Goal: Complete application form

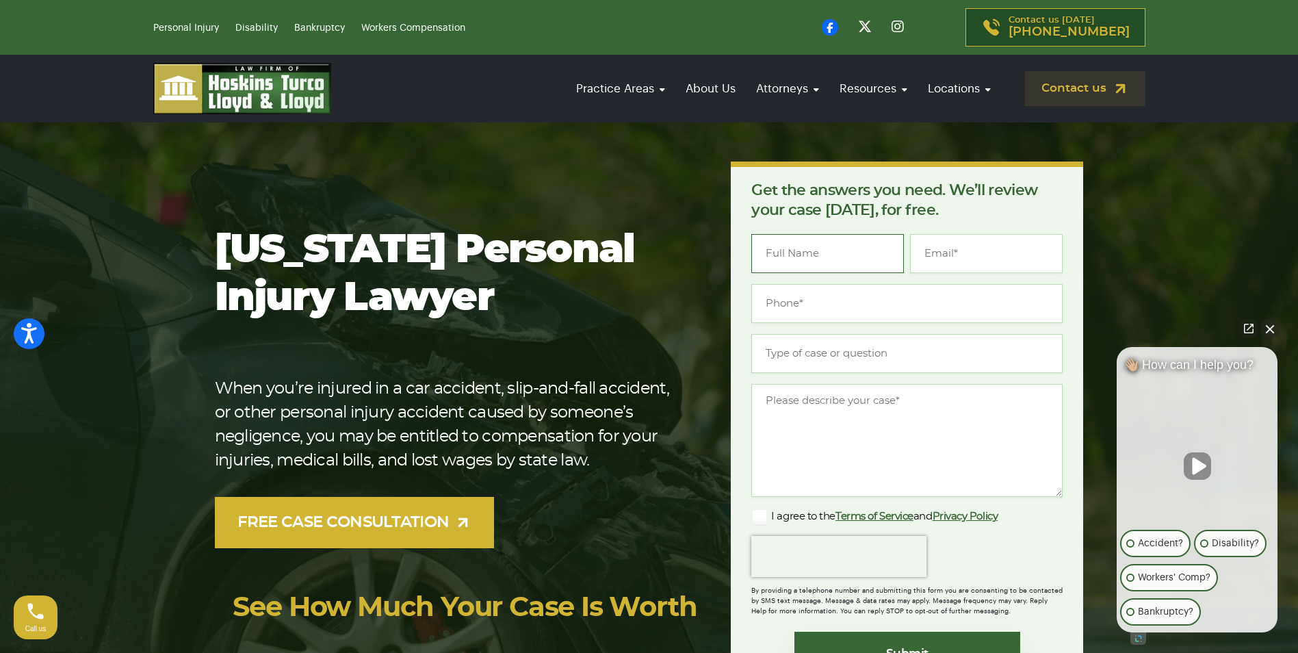
click at [819, 255] on input "Name *" at bounding box center [827, 253] width 153 height 39
type input "Lenise Shauna-Kaye Hewling"
type input "lmethod79@yahoo.com"
type input "(561) 577-9173"
click at [824, 357] on input "Type of case or question *" at bounding box center [906, 353] width 311 height 39
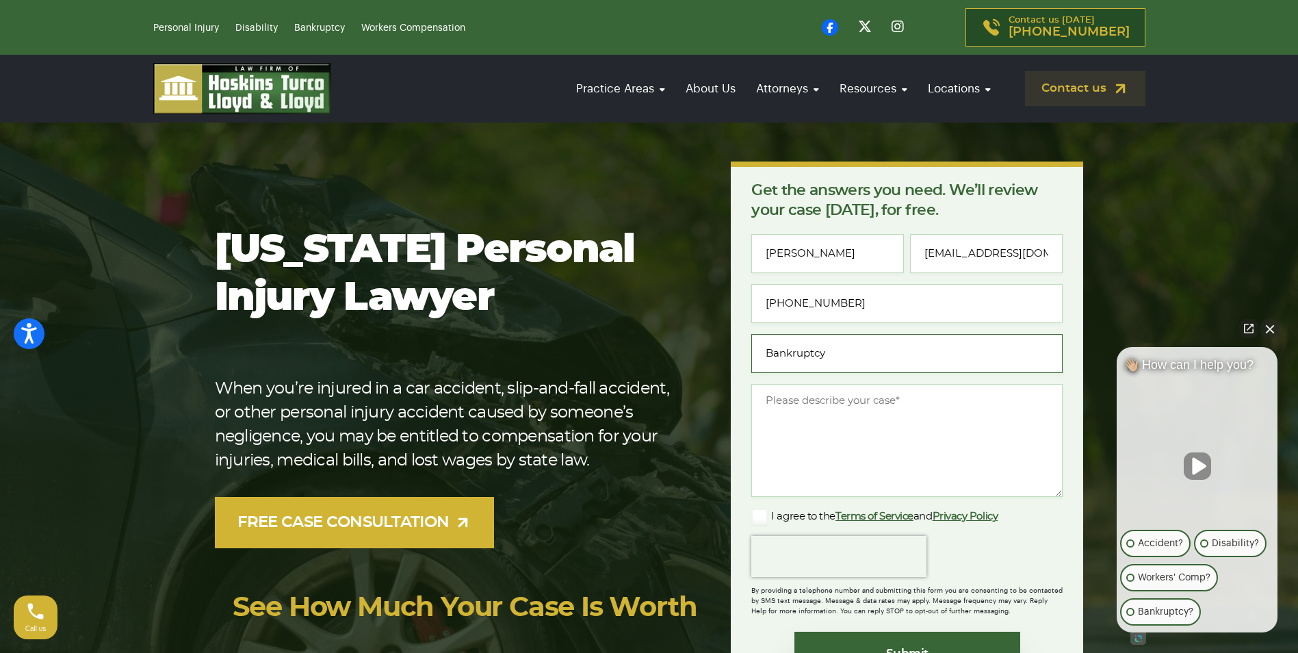
type input "Bankruptcy"
click at [816, 415] on textarea "Message *" at bounding box center [906, 440] width 311 height 113
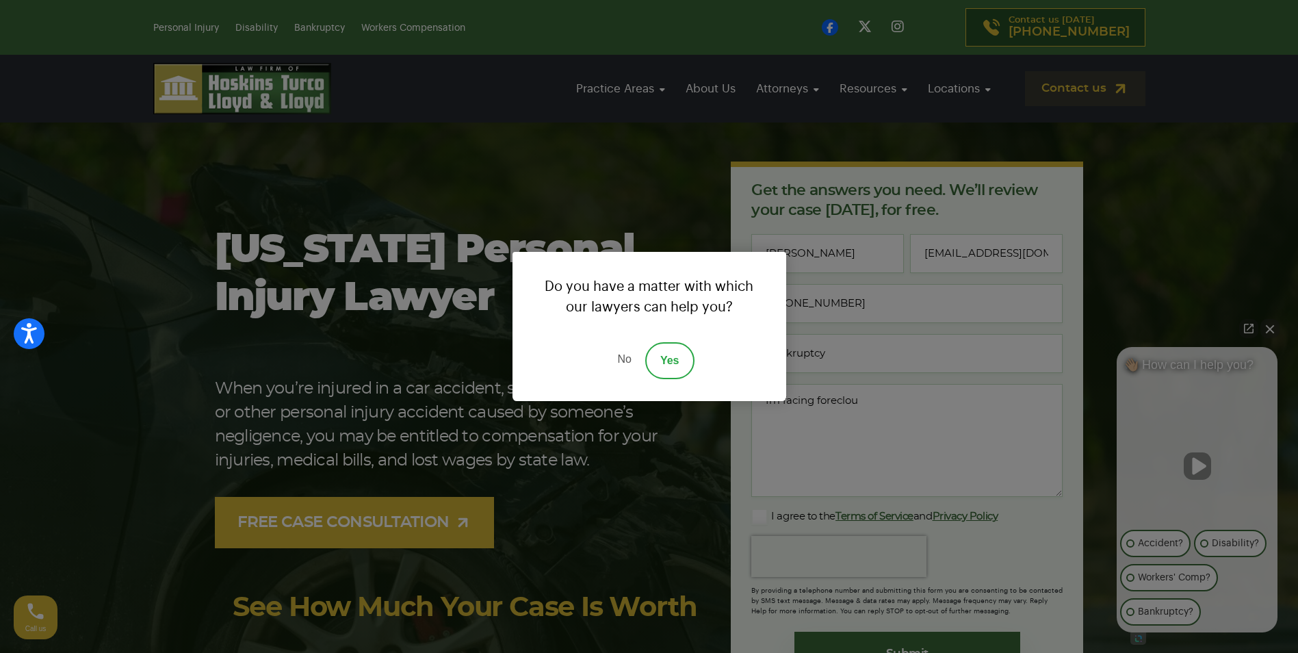
click at [662, 359] on link "Yes" at bounding box center [669, 360] width 49 height 37
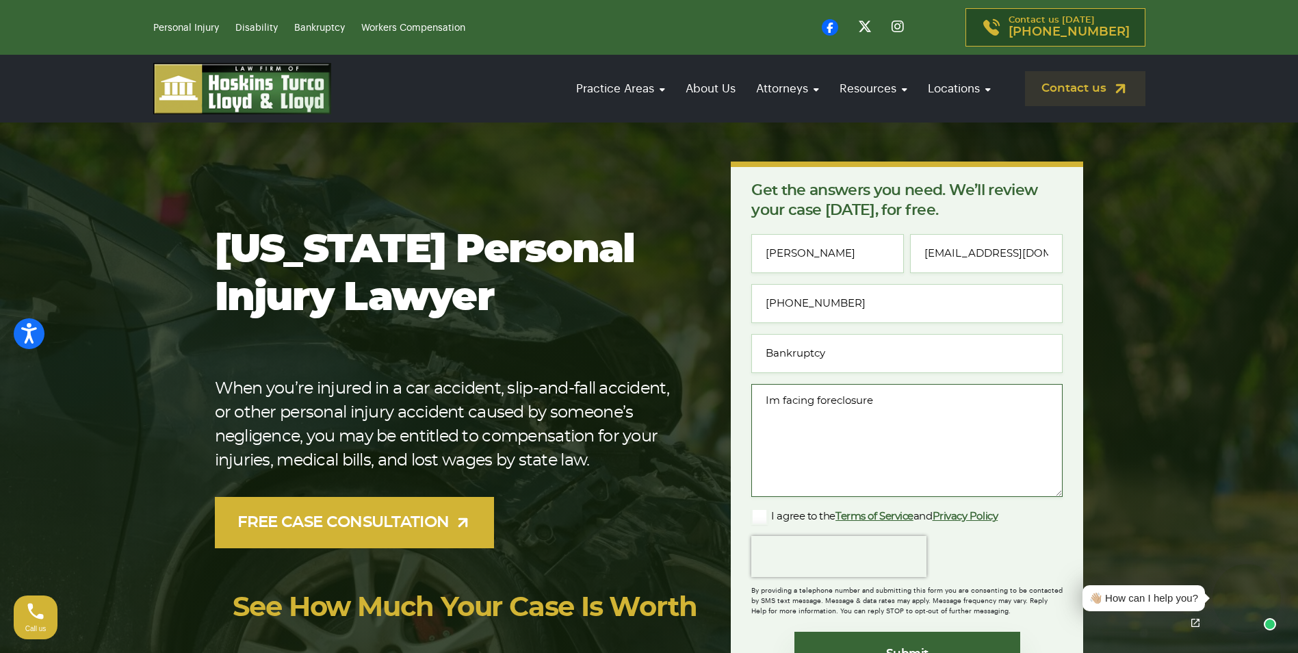
click at [894, 405] on textarea "Im facing foreclosure" at bounding box center [906, 440] width 311 height 113
click at [880, 446] on textarea "I'm facing foreclosure due to loss in income and I was told if I filed bankrupt…" at bounding box center [906, 440] width 311 height 113
click at [920, 446] on textarea "I'm facing foreclosure due to loss in income and I was told if I filed bankrupt…" at bounding box center [906, 440] width 311 height 113
type textarea "I'm facing foreclosure due to loss in income and I was told if I filed bankrupt…"
click at [758, 515] on label "I agree to the Terms of Service and Privacy Policy" at bounding box center [874, 516] width 246 height 16
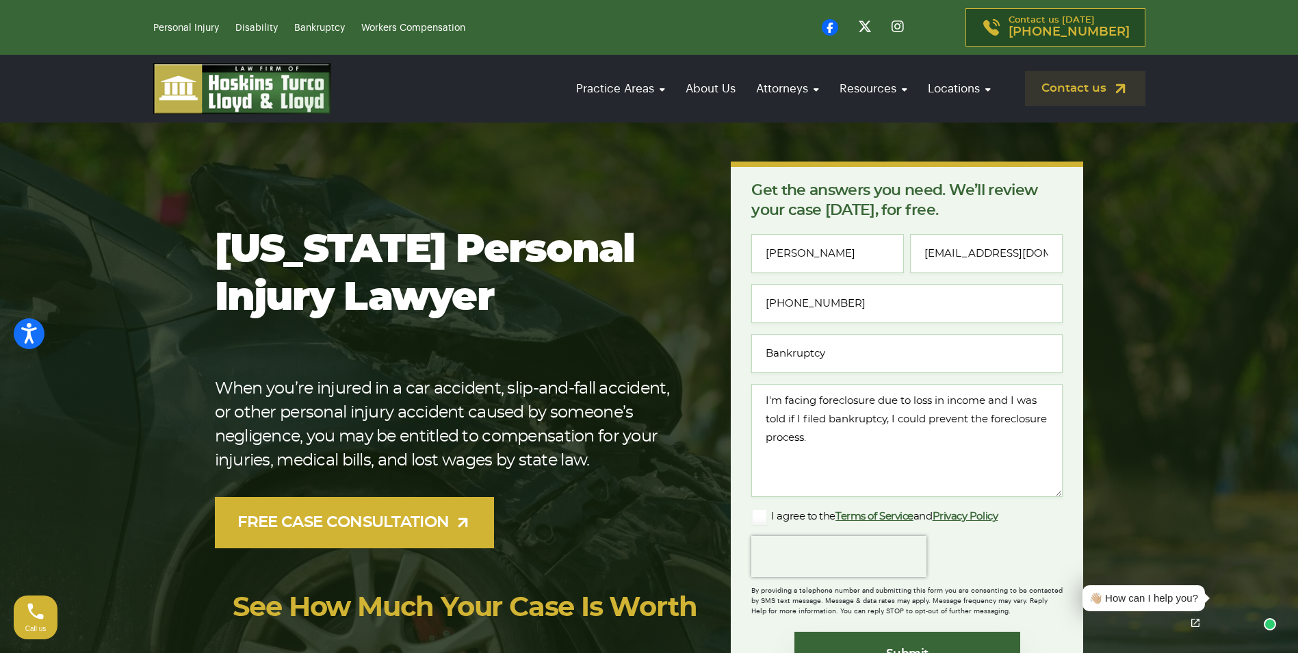
click at [0, 0] on input "I agree to the Terms of Service and Privacy Policy" at bounding box center [0, 0] width 0 height 0
click at [859, 643] on input "Submit" at bounding box center [907, 654] width 226 height 44
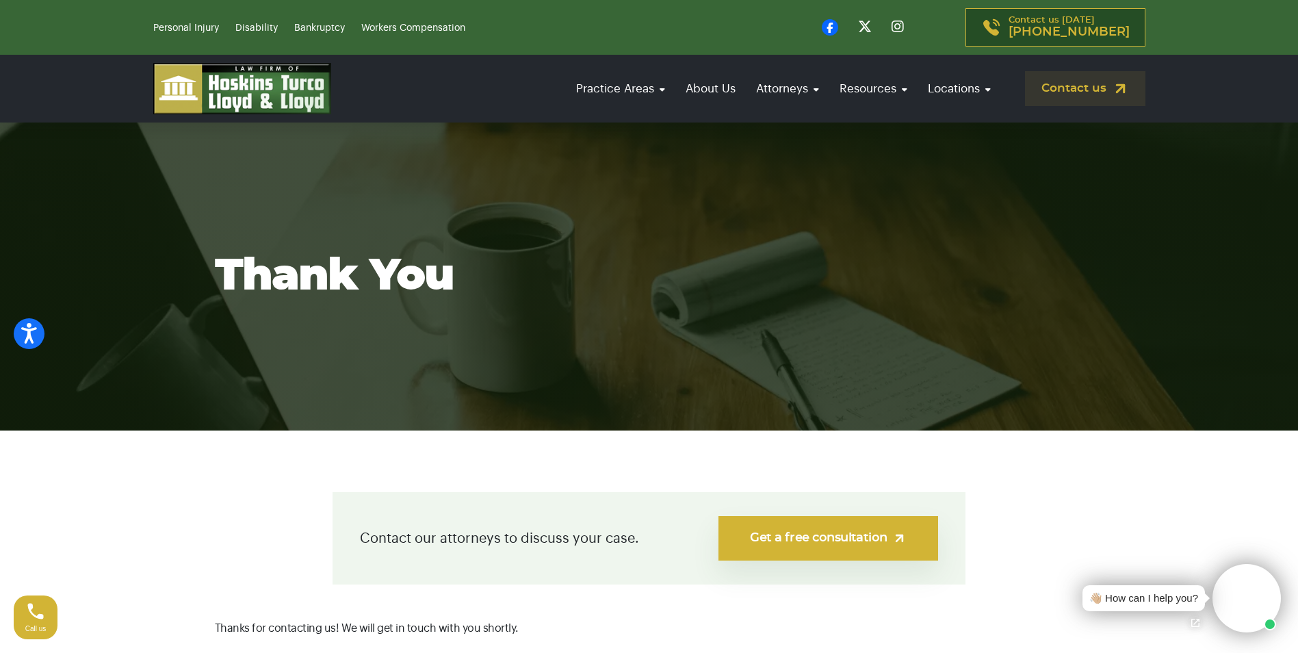
click at [884, 538] on link "Get a free consultation" at bounding box center [828, 538] width 220 height 44
